Goal: Transaction & Acquisition: Purchase product/service

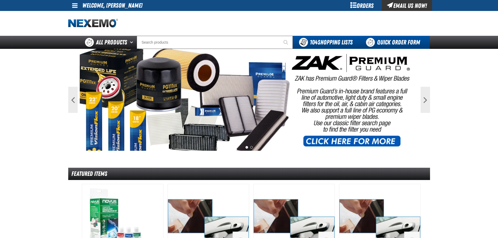
click at [384, 42] on link "Quick Order Form" at bounding box center [394, 42] width 71 height 13
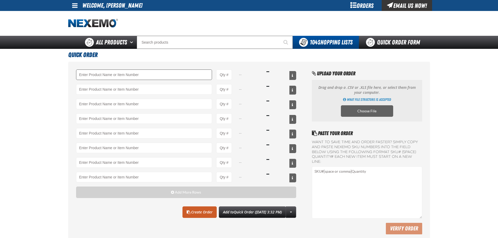
click at [102, 77] on input "Product" at bounding box center [144, 75] width 136 height 10
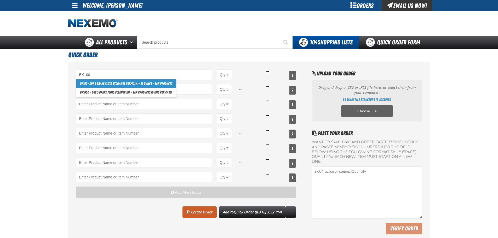
click at [111, 86] on link "BK100 - DOT 3 Brake Fluid Exchange Formula - 32 Ounce - ZAK Products" at bounding box center [126, 83] width 100 height 9
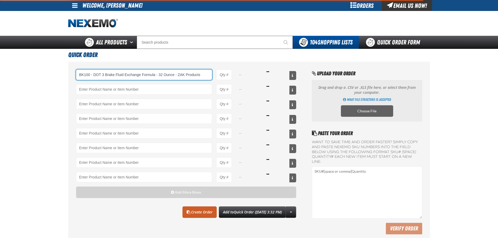
type input "BK100 - DOT 3 Brake Fluid Exchange Formula - 32 Ounce - ZAK Products"
type input "1"
select select "bottle"
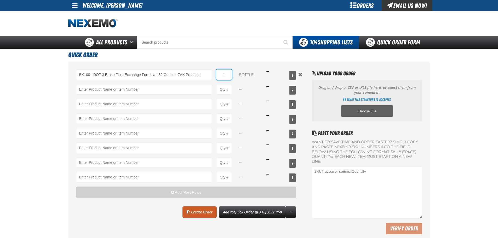
click at [231, 74] on input "1" at bounding box center [224, 75] width 16 height 10
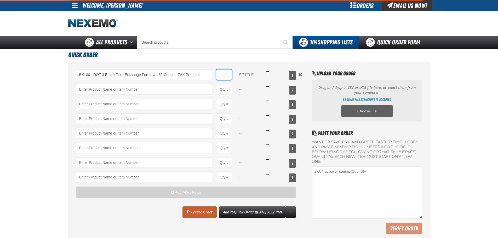
type input "BK100 - DOT 3 Brake Fluid Exchange Formula - 32 Ounce - ZAK Products"
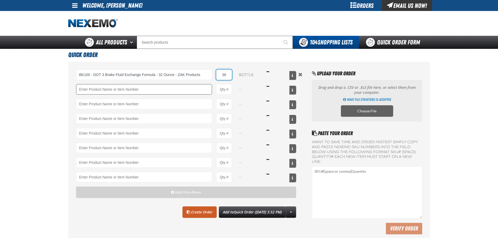
type input "36"
click at [119, 87] on input "Product" at bounding box center [144, 89] width 136 height 10
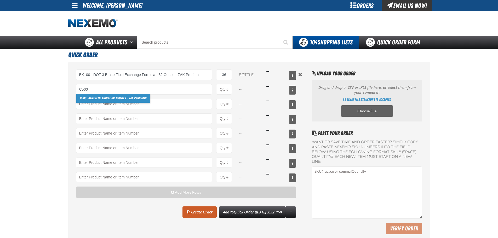
click at [107, 100] on link "C500 - Synthetic Engine Oil Booster - ZAK Products" at bounding box center [113, 98] width 74 height 9
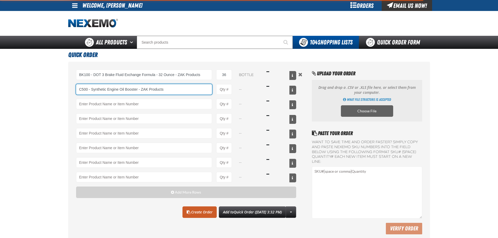
type input "C500 - Synthetic Engine Oil Booster - ZAK Products"
type input "1"
select select "bottle"
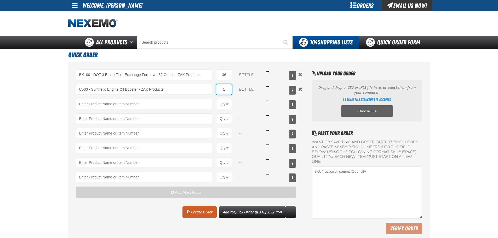
click at [229, 91] on input "1" at bounding box center [224, 89] width 16 height 10
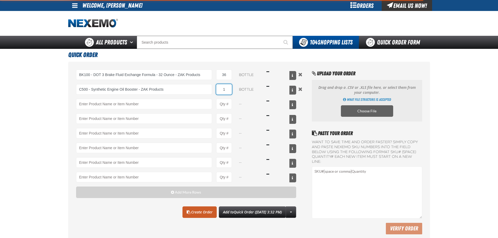
type input "C500 - Synthetic Engine Oil Booster - ZAK Products"
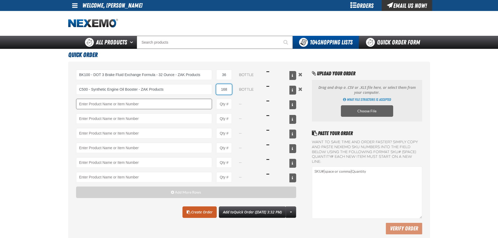
type input "168"
click at [123, 102] on input "Product" at bounding box center [144, 104] width 136 height 10
click at [100, 114] on link "F610 - Z-Tech - ZAK Products" at bounding box center [98, 112] width 44 height 9
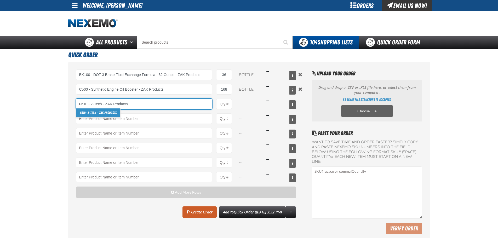
type input "F610 - Z-Tech - ZAK Products"
type input "1"
select select "bottle"
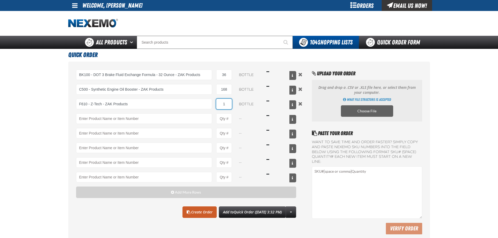
click at [226, 105] on input "1" at bounding box center [224, 104] width 16 height 10
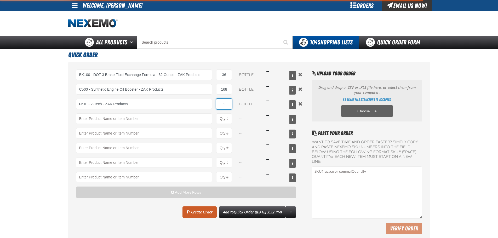
type input "F610 - Z-Tech - ZAK Products"
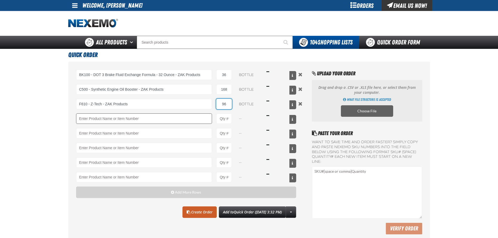
type input "96"
click at [104, 119] on input "Product" at bounding box center [144, 118] width 136 height 10
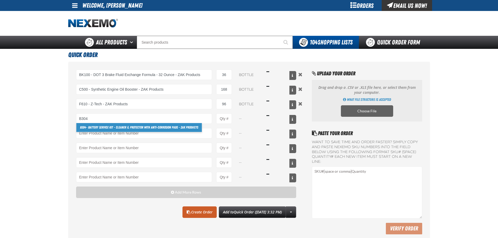
click at [139, 129] on link "B304 - Battery Service Kit - Cleaner & Protector with Anti-Corrosion Pads - ZAK…" at bounding box center [138, 127] width 125 height 9
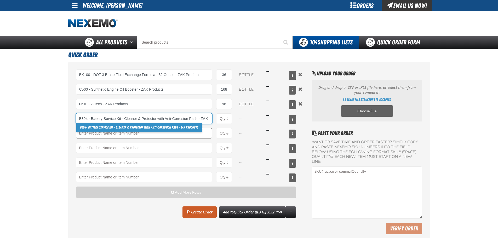
scroll to position [0, 14]
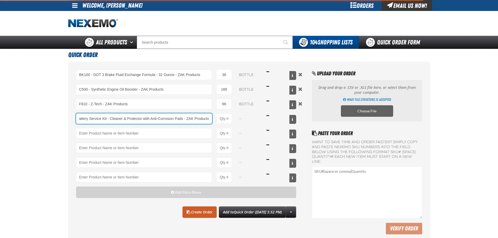
type input "B304 - Battery Service Kit - Cleaner &amp; Protector with Anti-Corrosion Pads -…"
type input "1"
select select "kit"
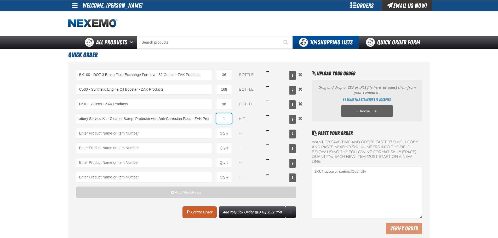
scroll to position [0, 0]
click at [226, 118] on input "1" at bounding box center [224, 118] width 16 height 10
type input "B304 - Battery Service Kit - Cleaner &amp; Protector with Anti-Corrosion Pads -…"
type input "48"
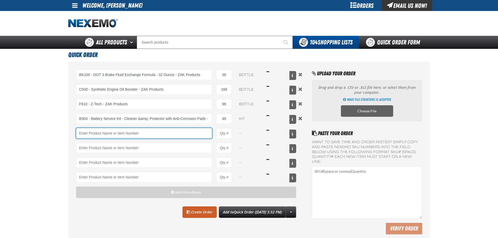
click at [112, 133] on input "Product" at bounding box center [144, 133] width 136 height 10
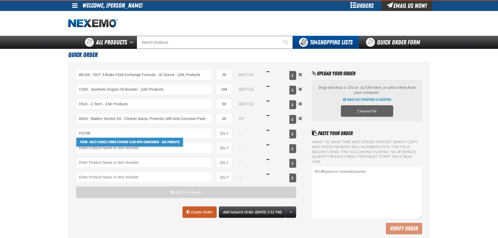
click at [99, 141] on link "PS708 - Multi-Vehicle Power Steering Fluid with Conditioner - ZAK Products" at bounding box center [129, 142] width 107 height 9
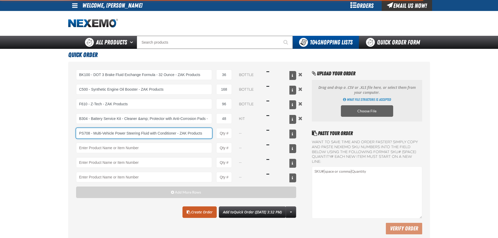
type input "PS708 - Multi-Vehicle Power Steering Fluid with Conditioner - ZAK Products"
type input "1"
select select "bottle"
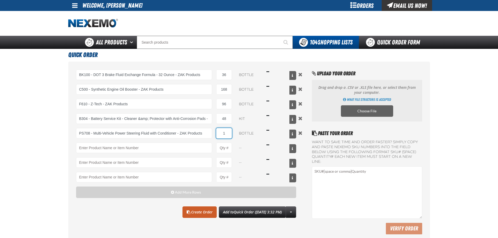
click at [227, 132] on input "1" at bounding box center [224, 133] width 16 height 10
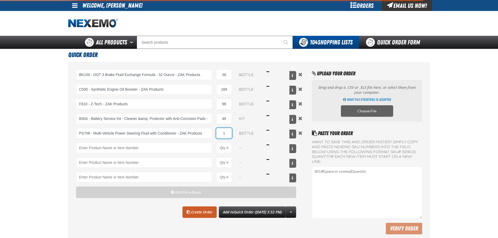
type input "PS708 - Multi-Vehicle Power Steering Fluid with Conditioner - ZAK Products"
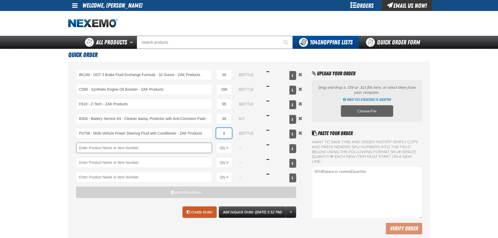
type input "8"
click at [98, 145] on input "Product" at bounding box center [144, 148] width 136 height 10
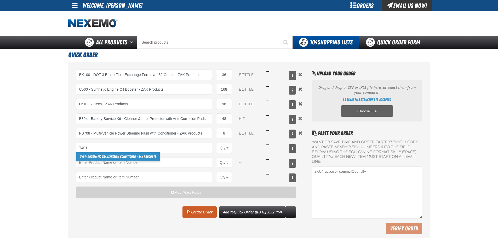
click at [133, 157] on link "T401 - Automatic Transmission Conditioner - ZAK Products" at bounding box center [117, 156] width 83 height 9
type input "T401 - Automatic Transmission Conditioner - ZAK Products"
type input "1"
select select "bottle"
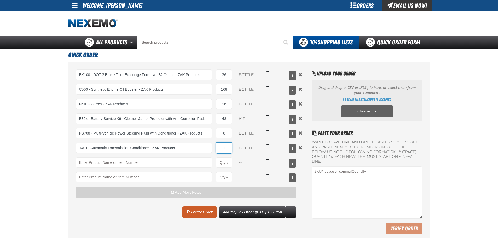
click at [229, 146] on input "1" at bounding box center [224, 148] width 16 height 10
type input "T401 - Automatic Transmission Conditioner - ZAK Products"
type input "24"
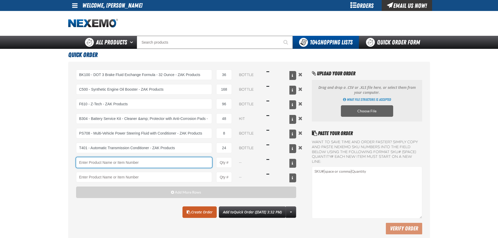
click at [86, 162] on input "Product" at bounding box center [144, 162] width 136 height 10
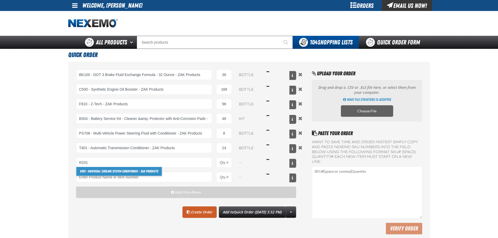
click at [136, 171] on link "R201 - Universal Cooling System Conditioner - ZAK Products" at bounding box center [118, 171] width 85 height 9
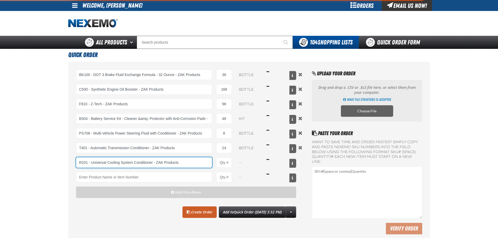
type input "R201 - Universal Cooling System Conditioner - ZAK Products"
type input "1"
select select "bottle"
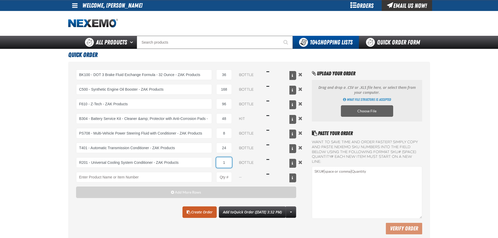
click at [227, 163] on input "1" at bounding box center [224, 162] width 16 height 10
type input "R201 - Universal Cooling System Conditioner - ZAK Products"
type input "24"
click at [32, 176] on main "Quick Order BK100 - DOT 3 Brake Fluid Exchange Formula - 32 Ounce - ZAK Product…" at bounding box center [249, 147] width 498 height 196
click at [194, 211] on link "Create Order" at bounding box center [199, 211] width 34 height 11
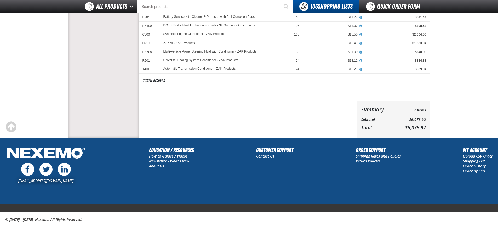
scroll to position [41, 0]
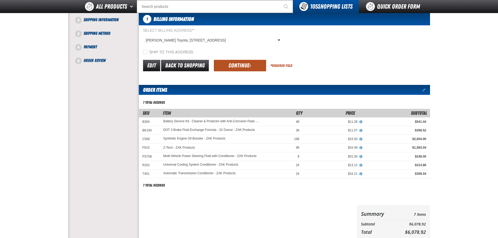
click at [219, 66] on button "Continue" at bounding box center [240, 65] width 52 height 11
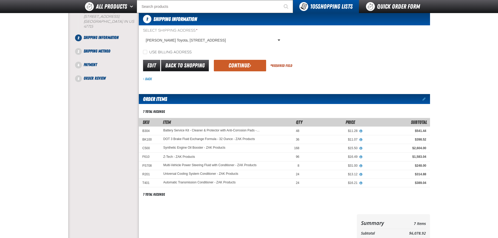
click at [219, 66] on button "Continue" at bounding box center [240, 65] width 52 height 11
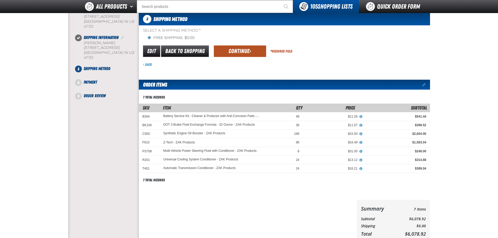
click at [230, 52] on button "Continue" at bounding box center [240, 50] width 52 height 11
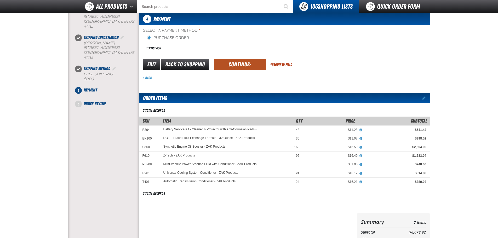
click at [233, 64] on button "Continue" at bounding box center [240, 64] width 52 height 11
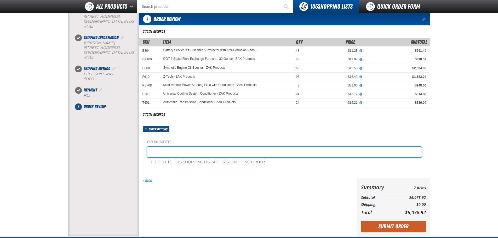
click at [175, 151] on input "text" at bounding box center [284, 152] width 274 height 10
type input "114010 TOYOTA PARTS [DATE]"
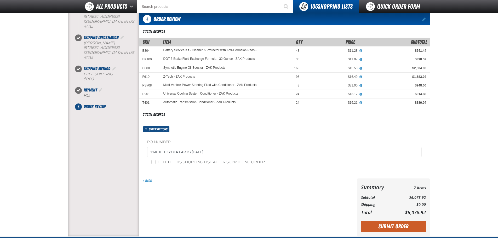
click at [219, 203] on div "Back" at bounding box center [247, 207] width 216 height 58
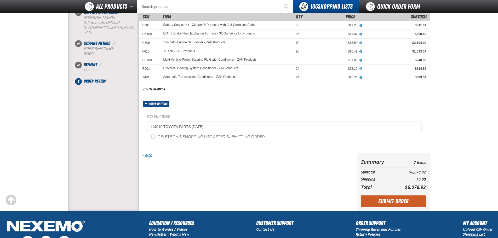
scroll to position [93, 0]
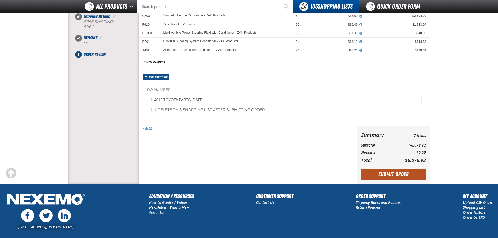
click at [389, 177] on button "Submit Order" at bounding box center [393, 174] width 65 height 11
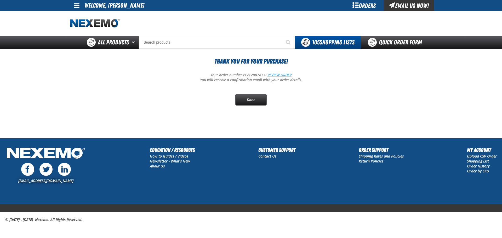
click at [275, 74] on link "REVIEW ORDER" at bounding box center [279, 74] width 24 height 5
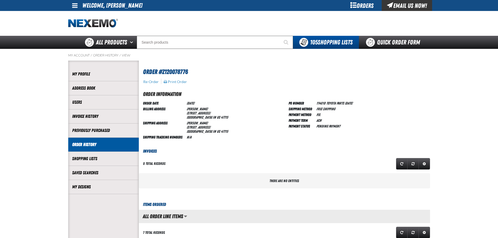
scroll to position [0, 0]
